Goal: Task Accomplishment & Management: Manage account settings

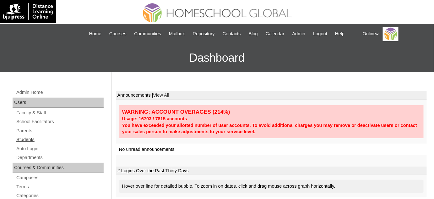
click at [38, 141] on link "Students" at bounding box center [60, 139] width 88 height 8
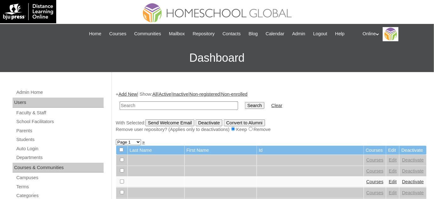
click at [176, 104] on input "text" at bounding box center [179, 105] width 119 height 8
type input "koen"
click at [245, 102] on input "Search" at bounding box center [254, 105] width 19 height 7
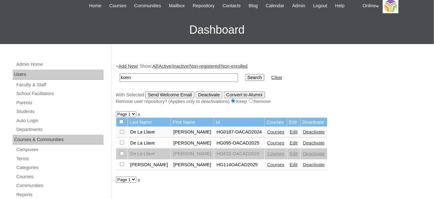
scroll to position [28, 0]
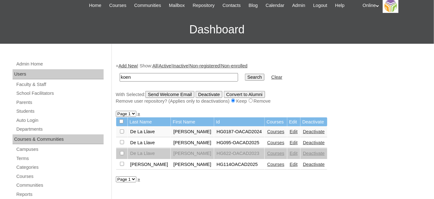
click at [268, 162] on link "Courses" at bounding box center [276, 164] width 17 height 5
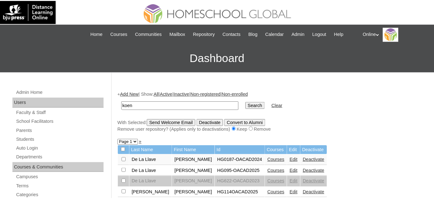
scroll to position [25, 0]
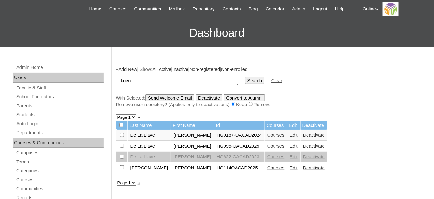
click at [290, 167] on link "Edit" at bounding box center [294, 167] width 8 height 5
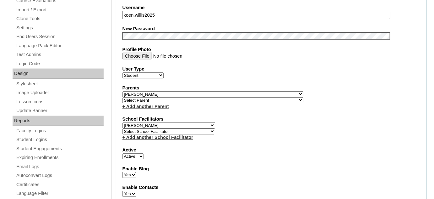
scroll to position [257, 0]
